Goal: Transaction & Acquisition: Purchase product/service

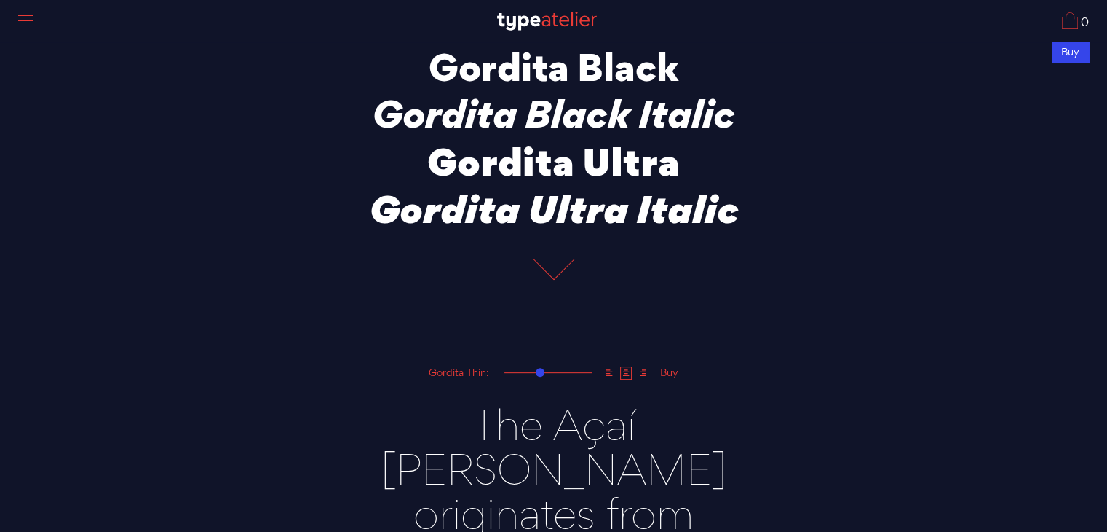
scroll to position [510, 0]
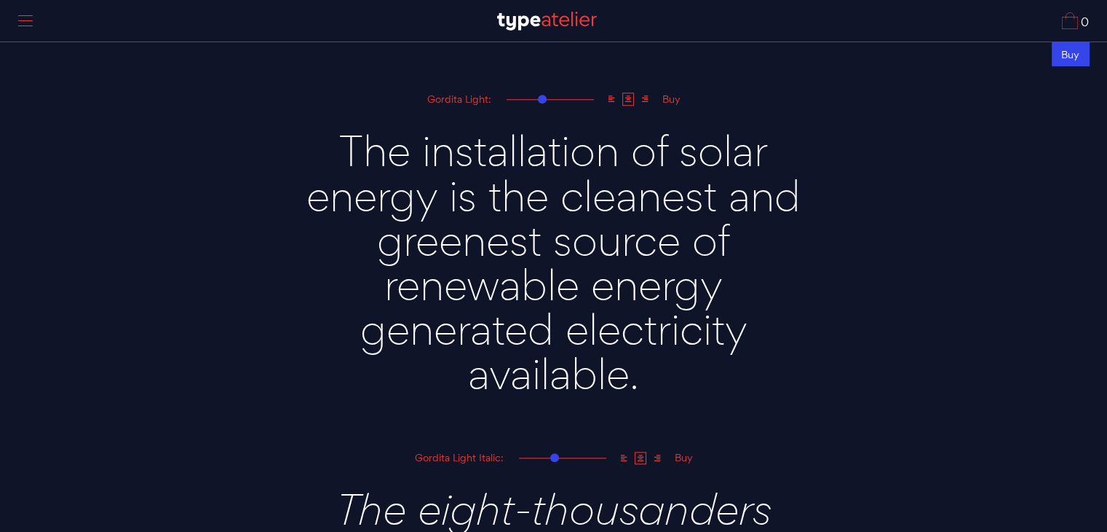
click at [1064, 58] on div "Buy" at bounding box center [1070, 54] width 37 height 24
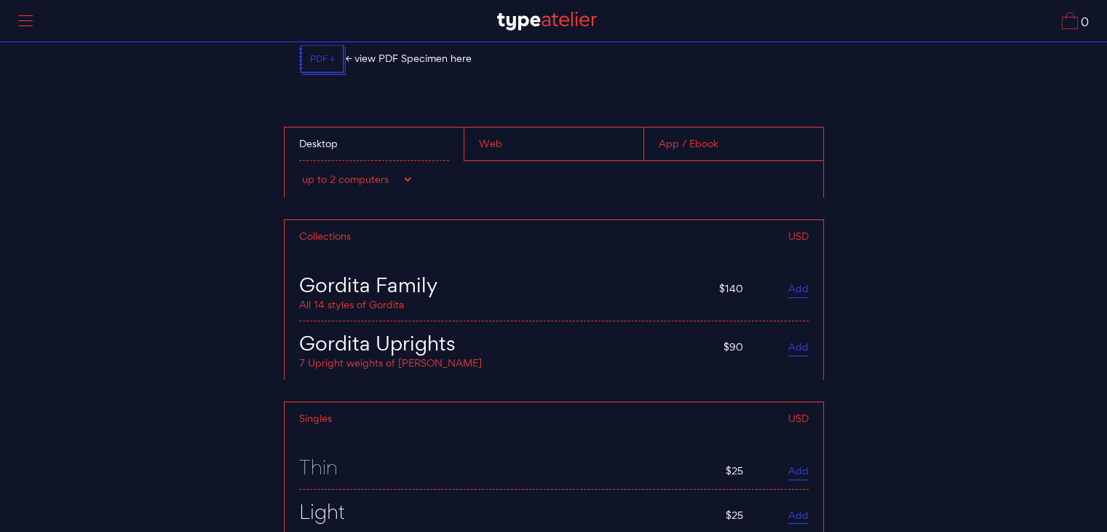
scroll to position [5623, 0]
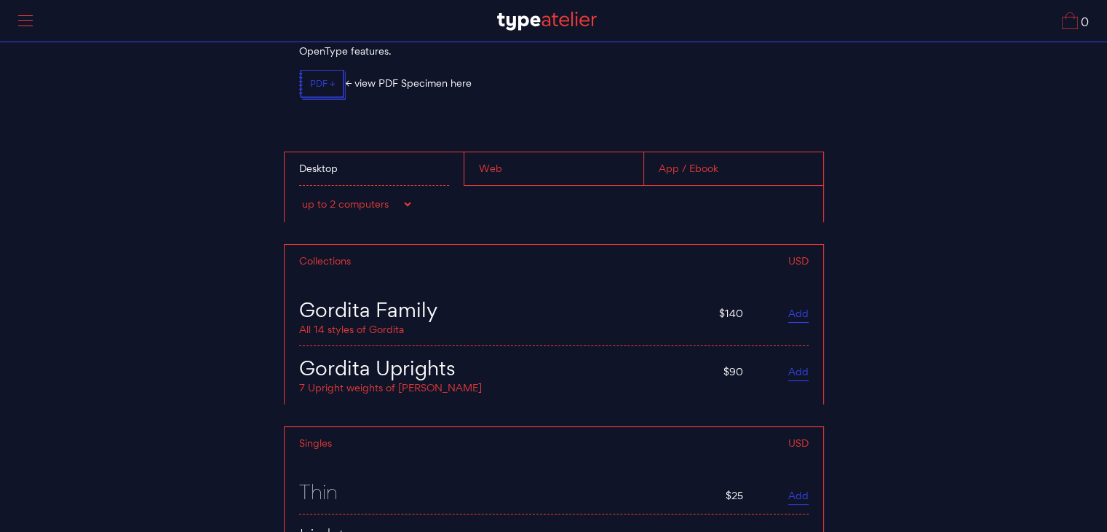
click at [528, 162] on div "Web" at bounding box center [554, 168] width 180 height 33
click at [434, 152] on div "Desktop" at bounding box center [374, 168] width 179 height 33
click at [406, 197] on select "up to 2 computers up to 5 computers up to 10 computers up to 15 computers up to…" at bounding box center [356, 204] width 114 height 15
click at [406, 199] on select "up to 2 computers up to 5 computers up to 10 computers up to 15 computers up to…" at bounding box center [356, 204] width 114 height 15
click at [494, 168] on div "Web" at bounding box center [554, 168] width 180 height 33
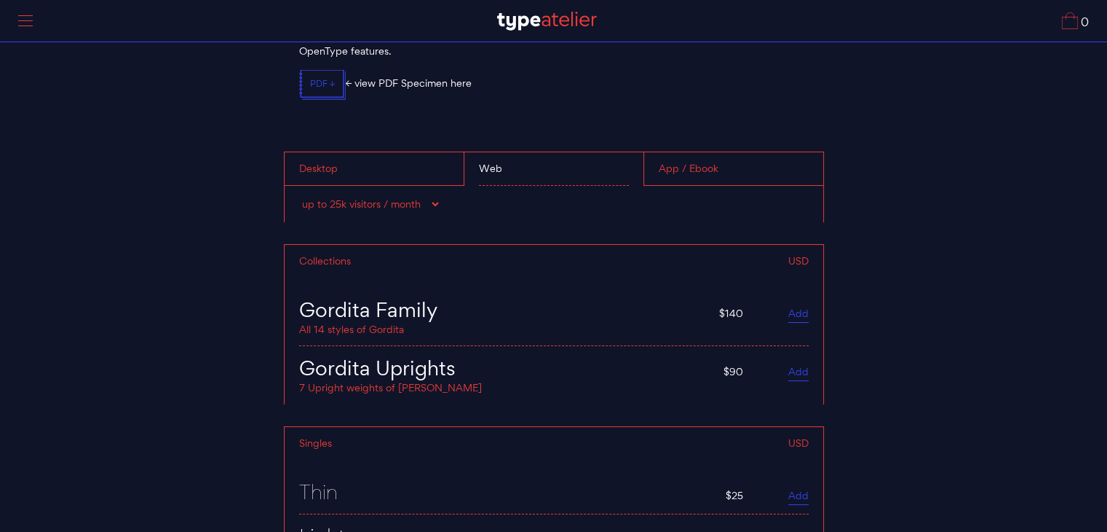
click at [422, 202] on select "up to 25k visitors / month up to 60k visitors / month up to 100k visitors / mon…" at bounding box center [370, 204] width 142 height 15
click at [299, 197] on select "up to 25k visitors / month up to 60k visitors / month up to 100k visitors / mon…" at bounding box center [370, 204] width 142 height 15
click at [425, 197] on select "up to 25k visitors / month up to 60k visitors / month up to 100k visitors / mon…" at bounding box center [370, 204] width 142 height 15
click at [299, 197] on select "up to 25k visitors / month up to 60k visitors / month up to 100k visitors / mon…" at bounding box center [370, 204] width 142 height 15
click at [414, 197] on select "up to 25k visitors / month up to 60k visitors / month up to 100k visitors / mon…" at bounding box center [370, 204] width 142 height 15
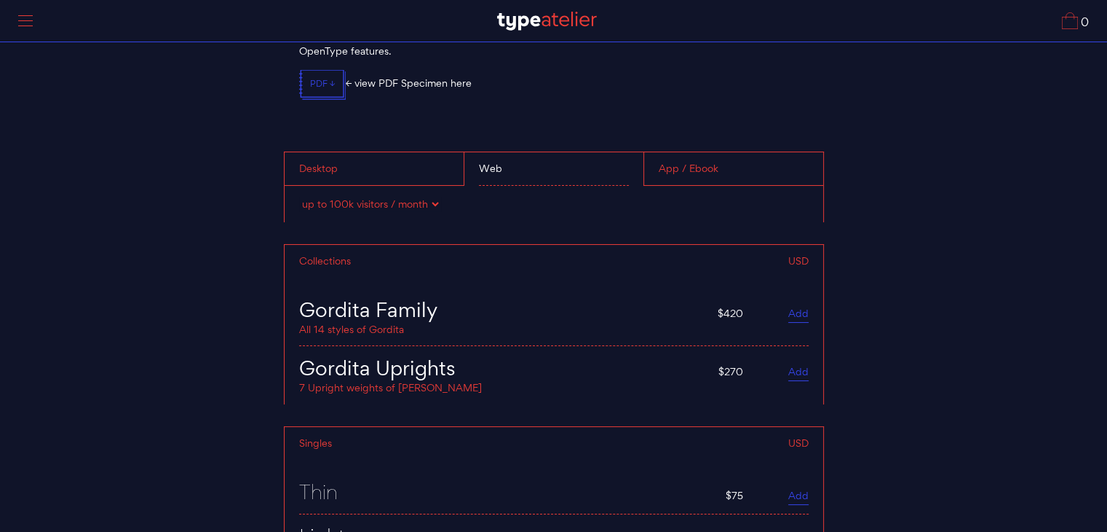
select select "up to 25k visitors / month"
click at [299, 197] on select "up to 25k visitors / month up to 60k visitors / month up to 100k visitors / mon…" at bounding box center [370, 204] width 142 height 15
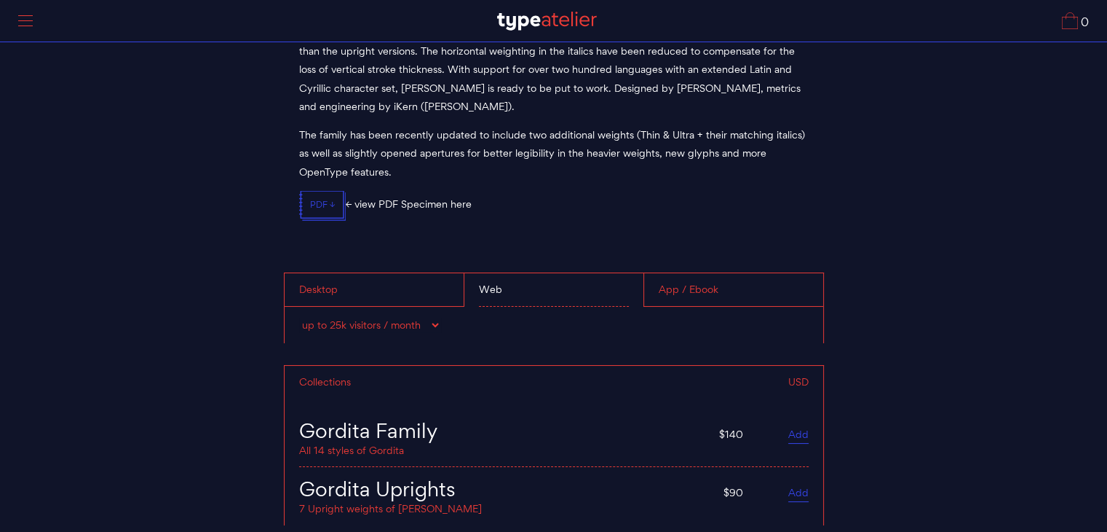
scroll to position [5477, 0]
